Goal: Check status: Check status

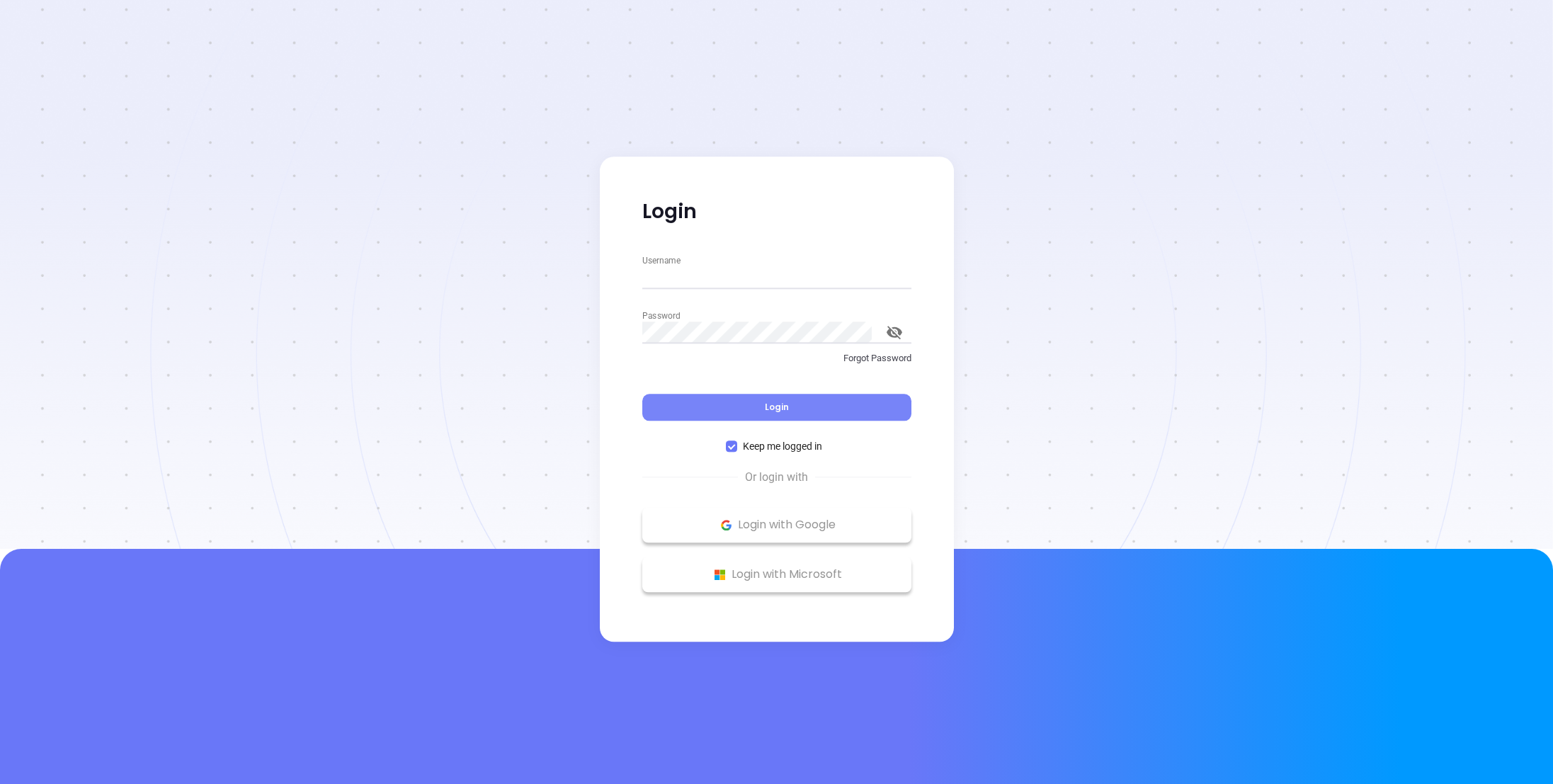
type input "[PERSON_NAME][EMAIL_ADDRESS][DOMAIN_NAME]"
click at [720, 398] on button "Login" at bounding box center [776, 407] width 269 height 26
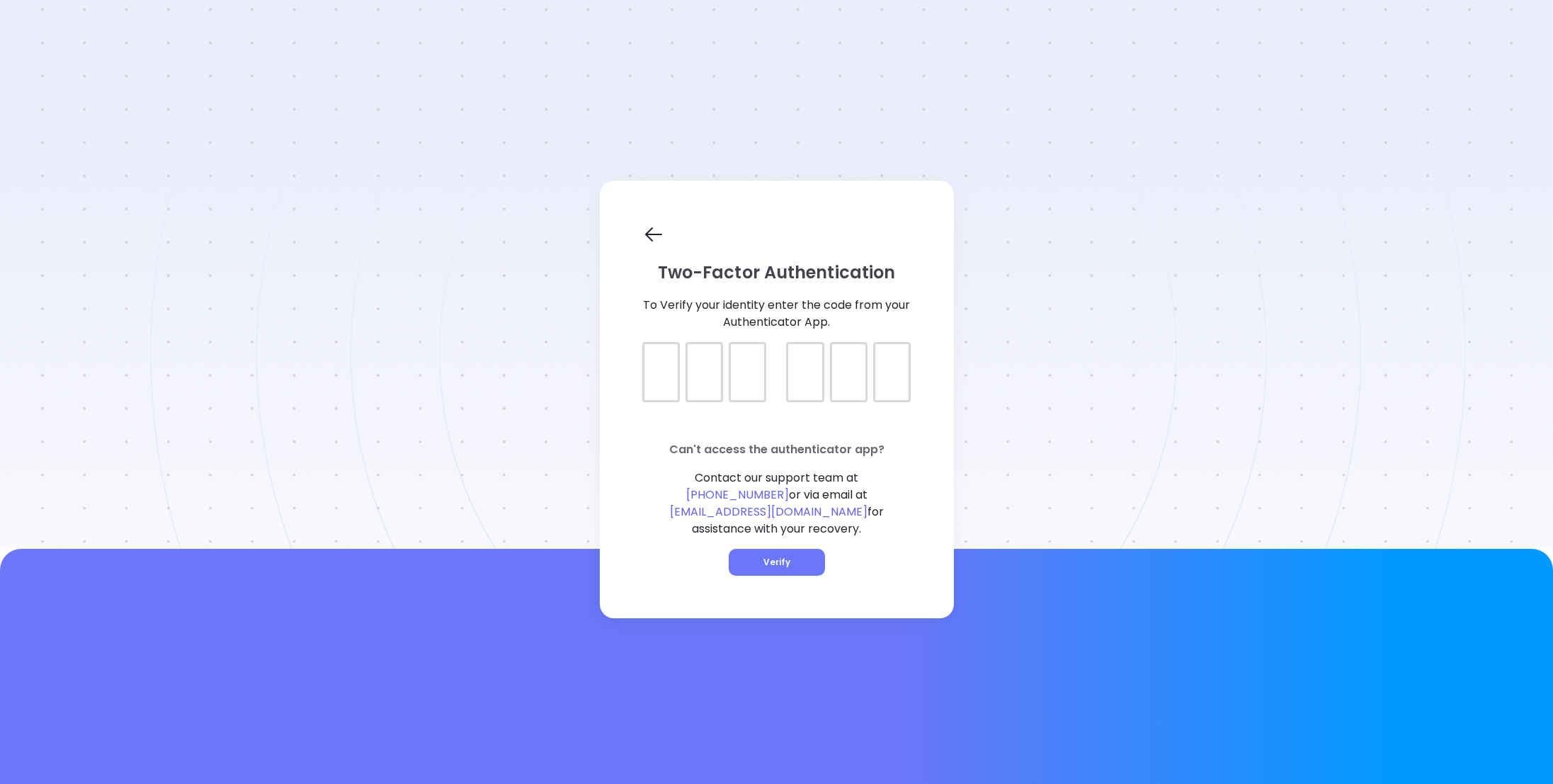
click at [660, 398] on div at bounding box center [661, 373] width 38 height 61
type input "208071"
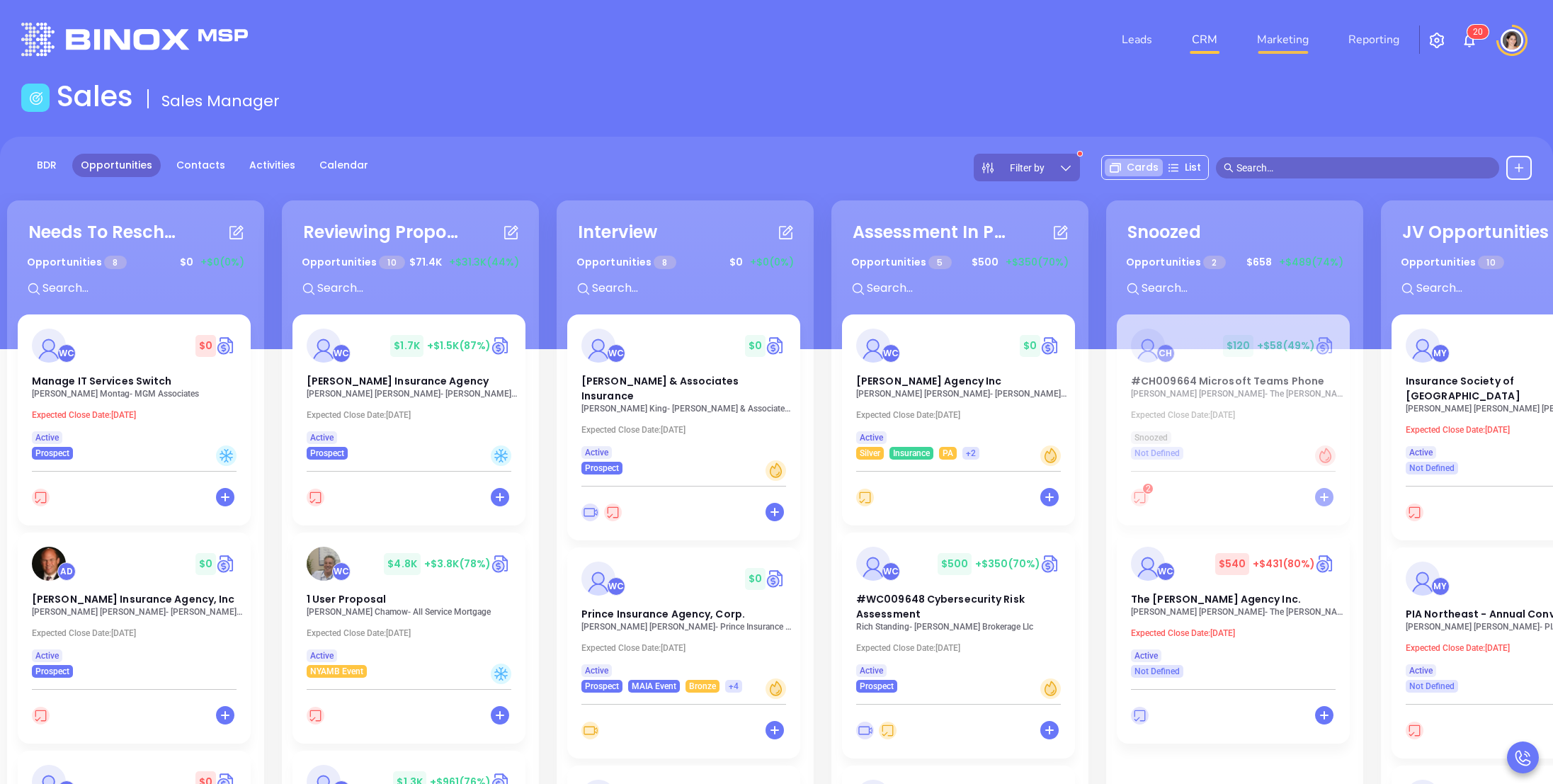
click at [1274, 43] on link "Marketing" at bounding box center [1283, 40] width 63 height 28
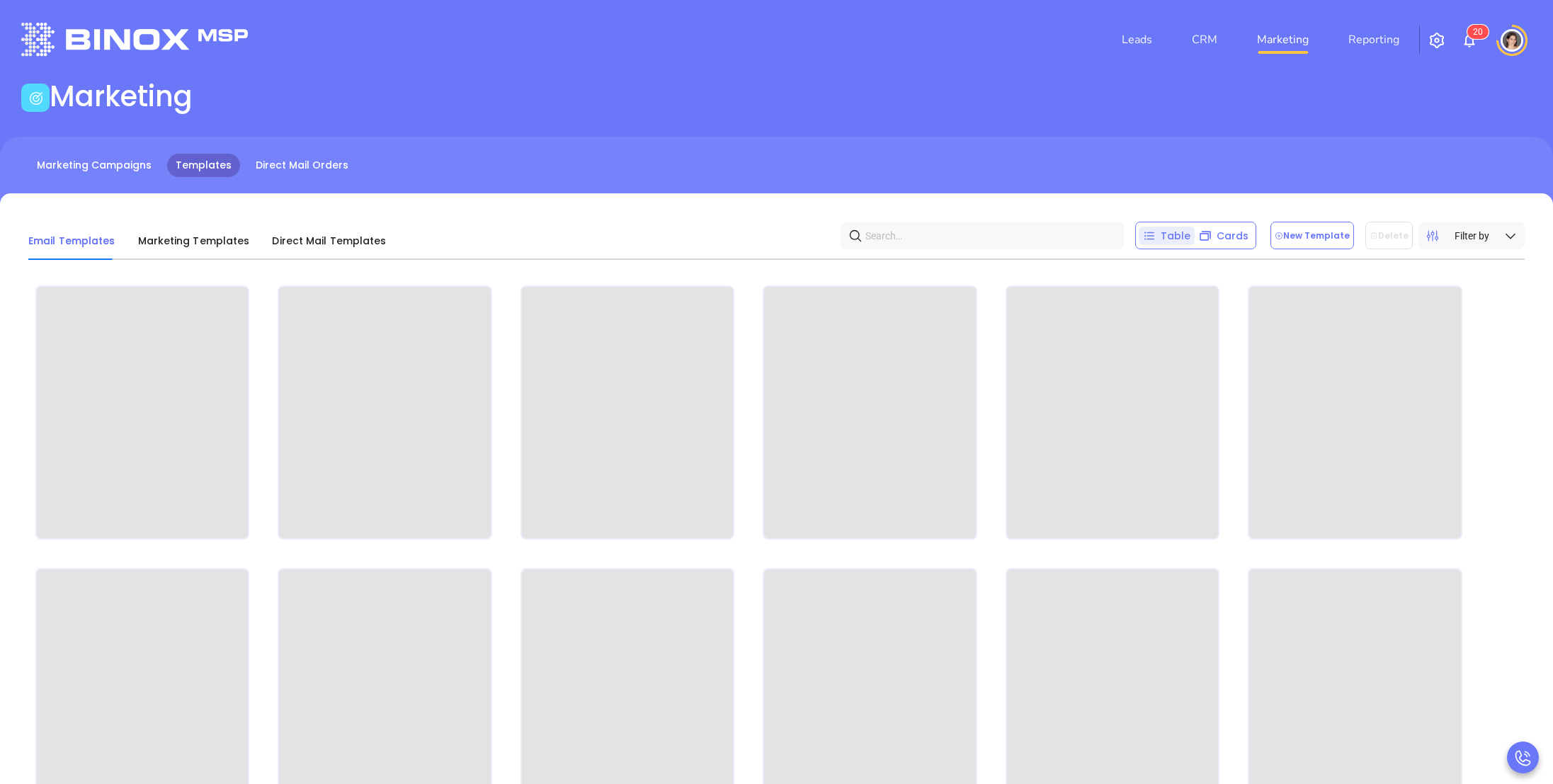
click at [136, 188] on div "Marketing Campaigns Templates Direct Mail Orders" at bounding box center [776, 171] width 1553 height 71
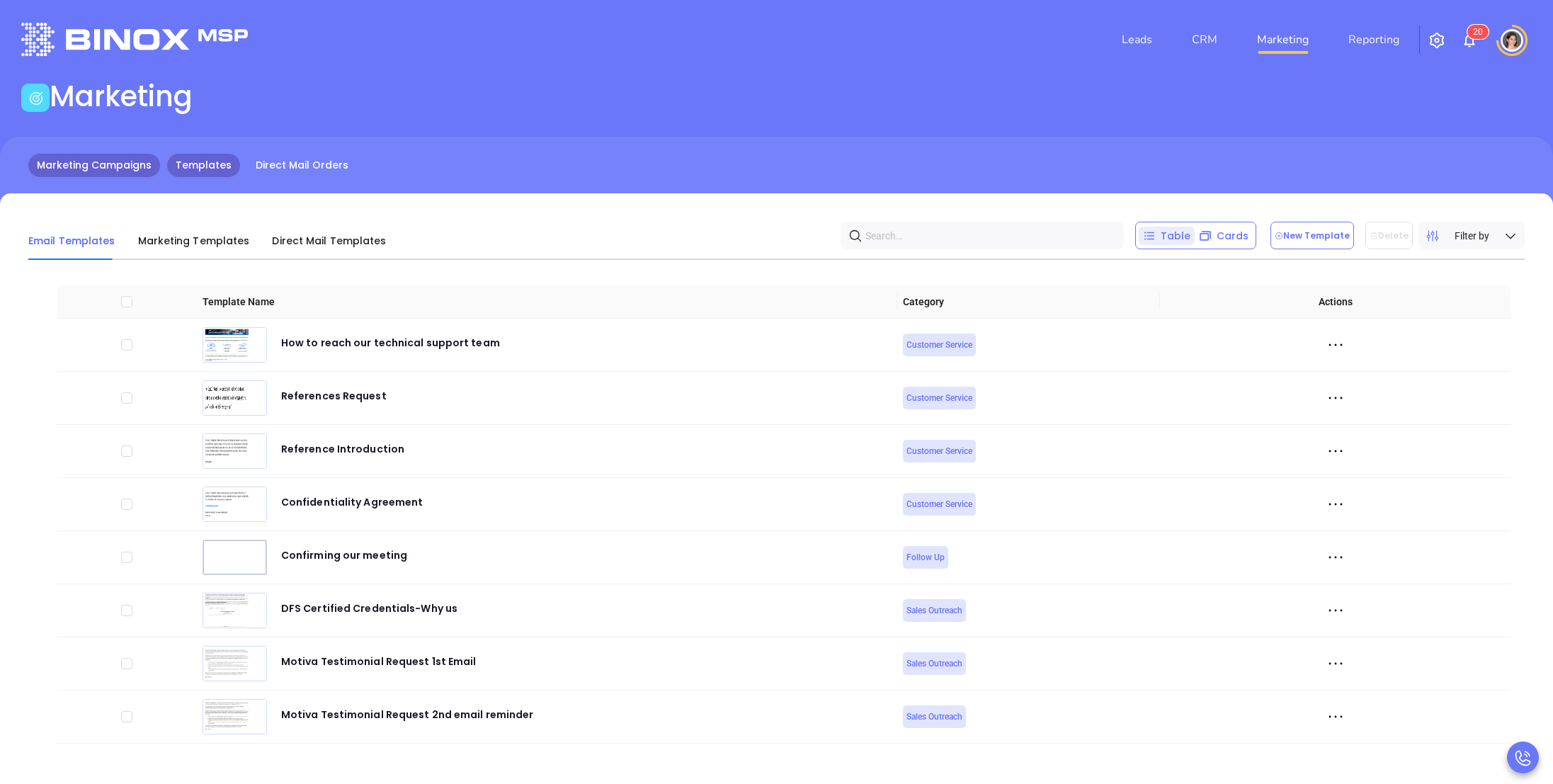
click at [132, 168] on link "Marketing Campaigns" at bounding box center [94, 165] width 131 height 24
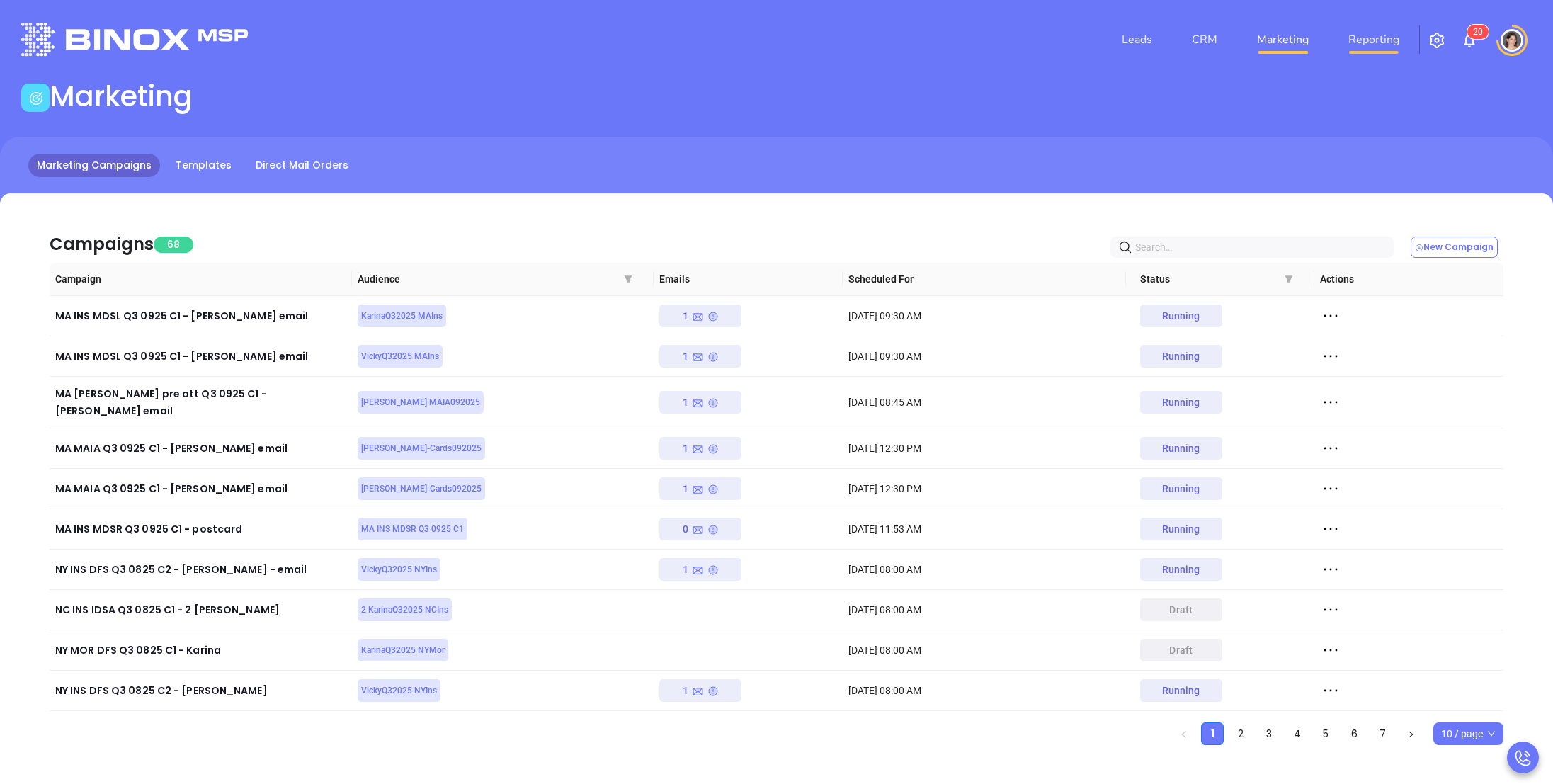
click at [1370, 44] on link "Reporting" at bounding box center [1373, 40] width 62 height 28
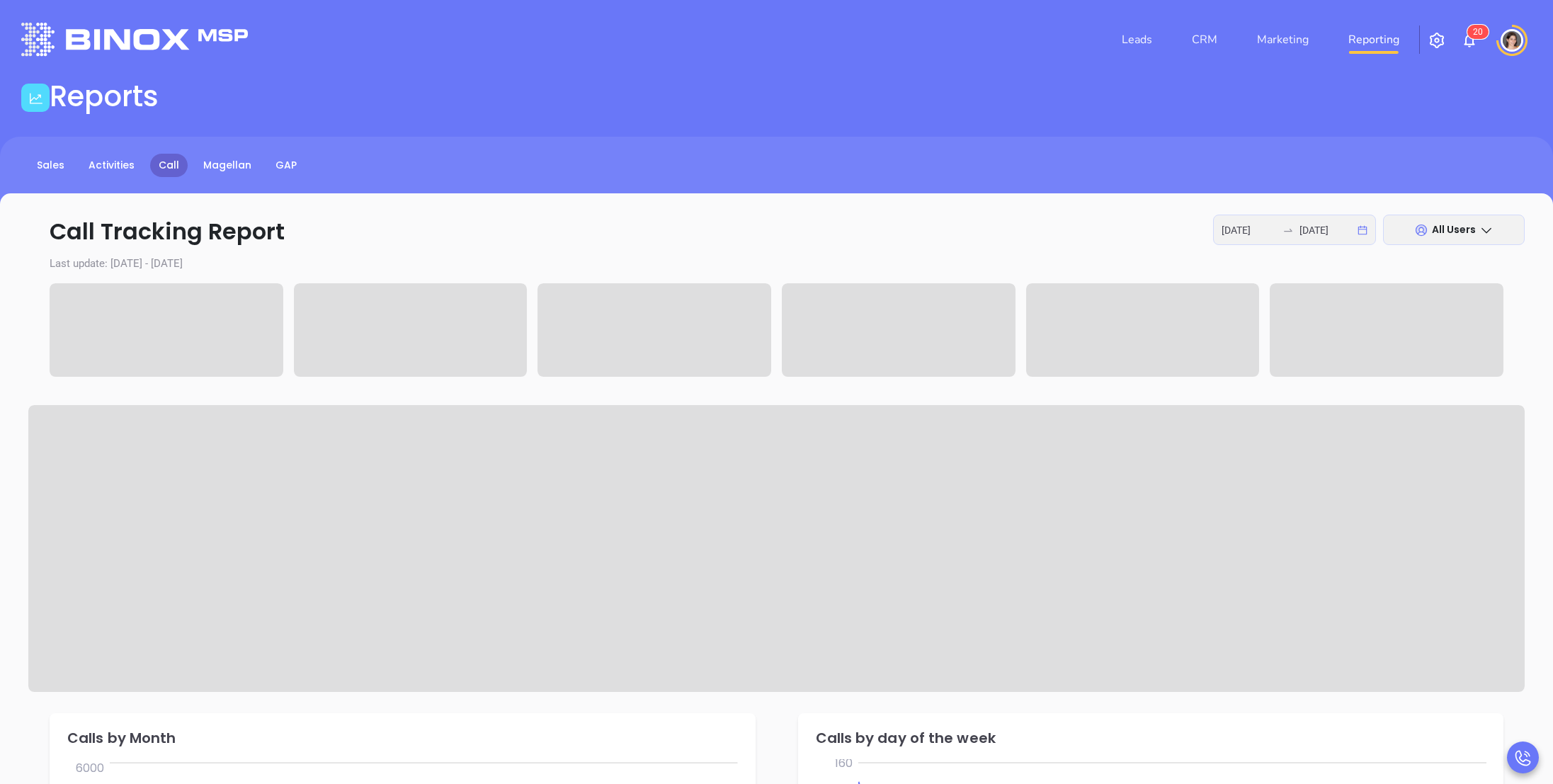
click at [1283, 235] on icon "swap-right" at bounding box center [1288, 230] width 11 height 11
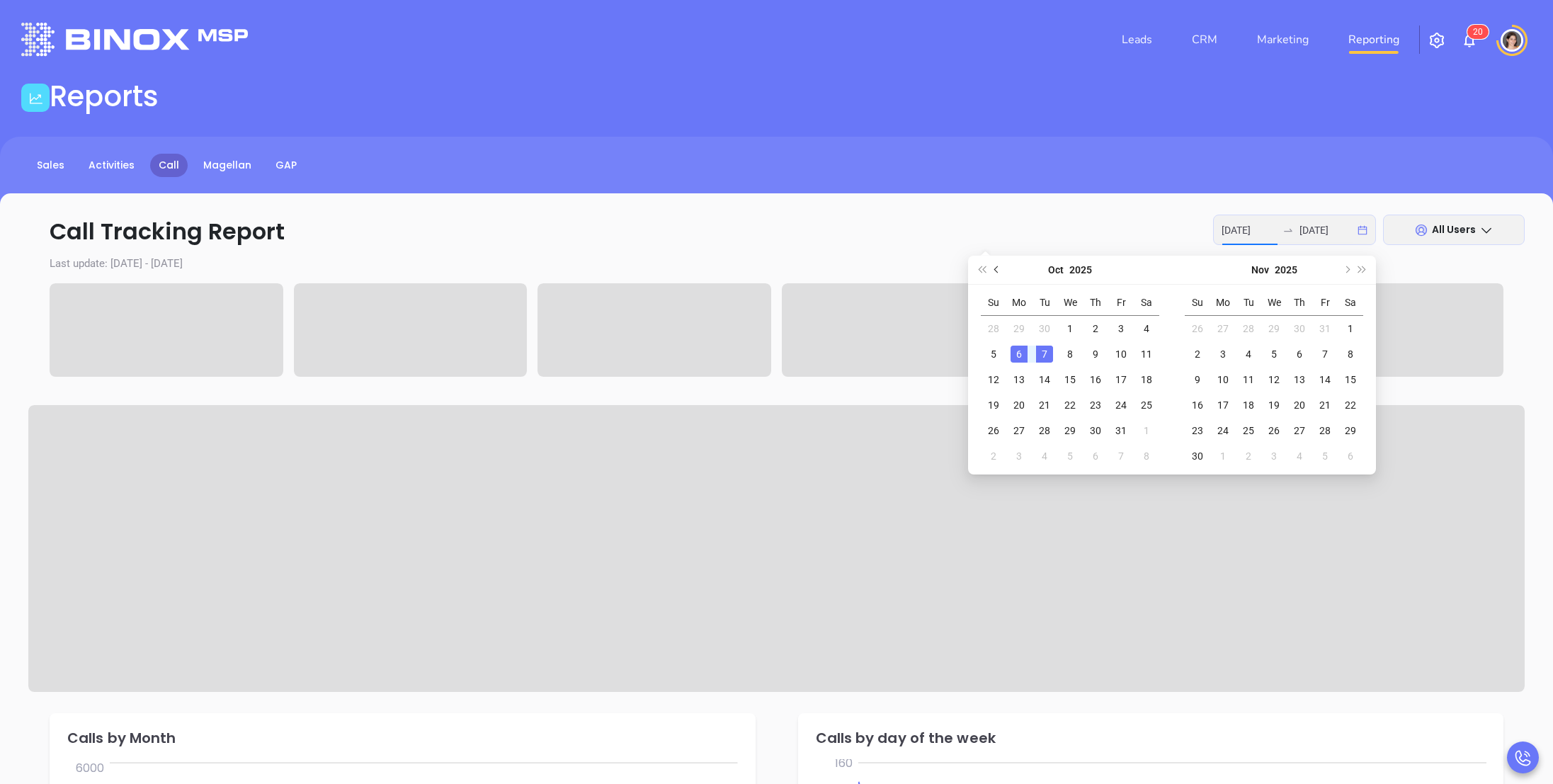
click at [997, 271] on span "Previous month (PageUp)" at bounding box center [997, 269] width 7 height 7
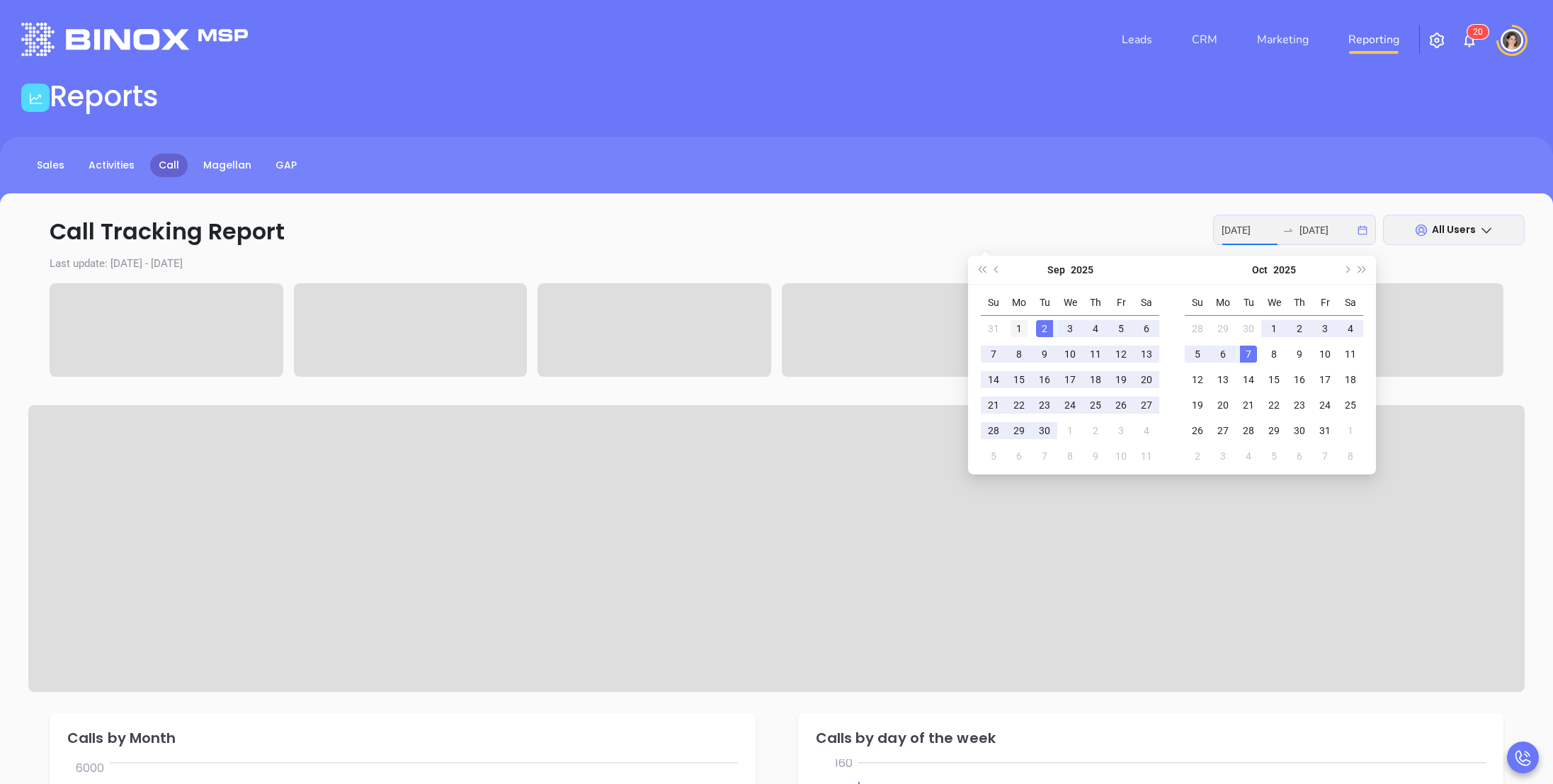
type input "[DATE]"
click at [1020, 330] on div "1" at bounding box center [1019, 328] width 17 height 17
type input "[DATE]"
click at [1046, 427] on div "30" at bounding box center [1044, 430] width 17 height 17
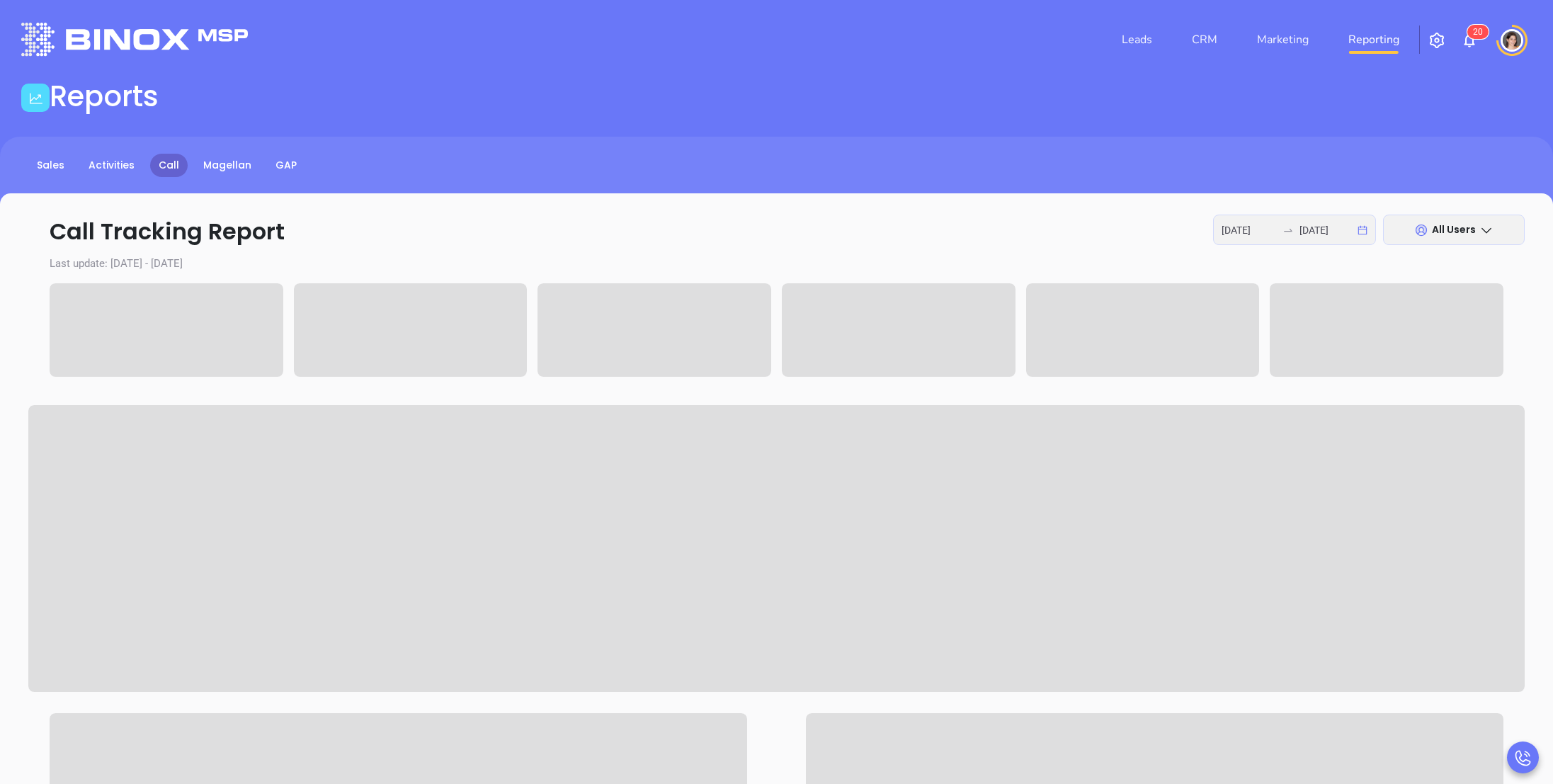
click at [898, 251] on div "Call Tracking Report [DATE] [DATE] All Users Last update: [DATE] - [DATE]" at bounding box center [776, 775] width 1553 height 1164
